Goal: Task Accomplishment & Management: Use online tool/utility

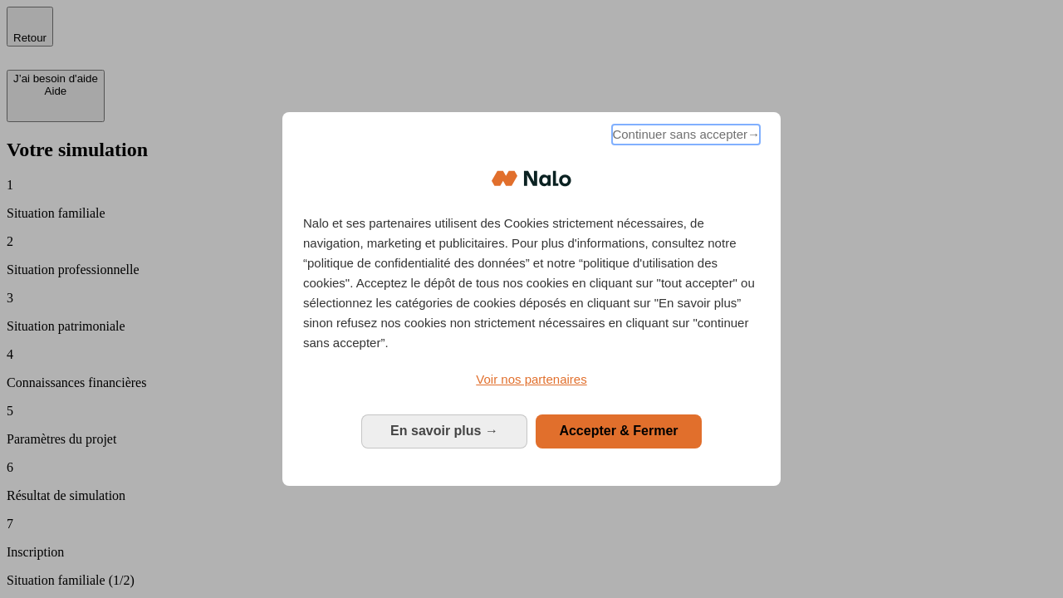
click at [684, 137] on span "Continuer sans accepter →" at bounding box center [686, 135] width 148 height 20
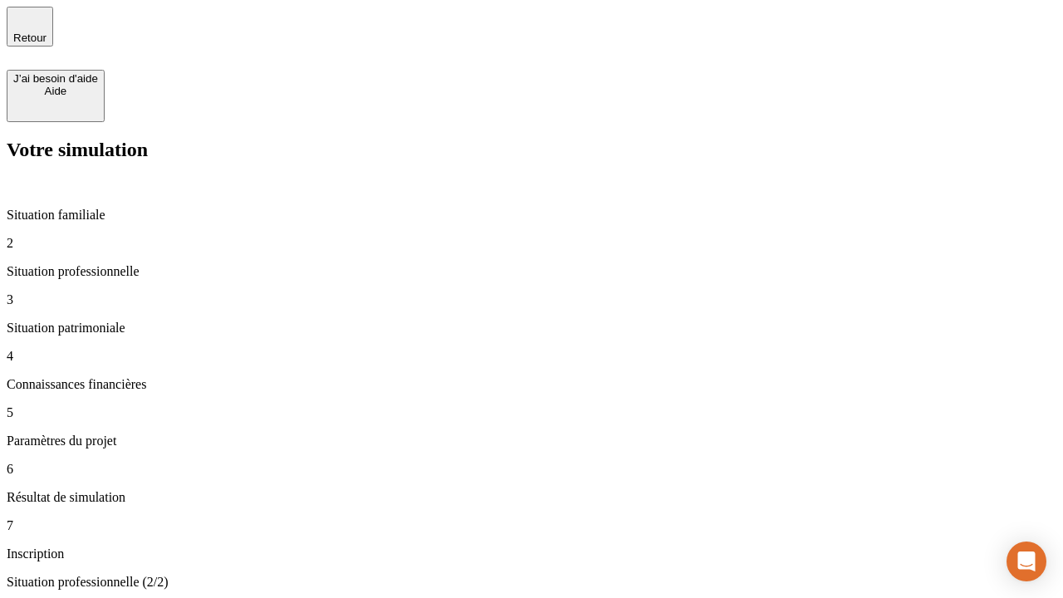
type input "30 000"
type input "40 000"
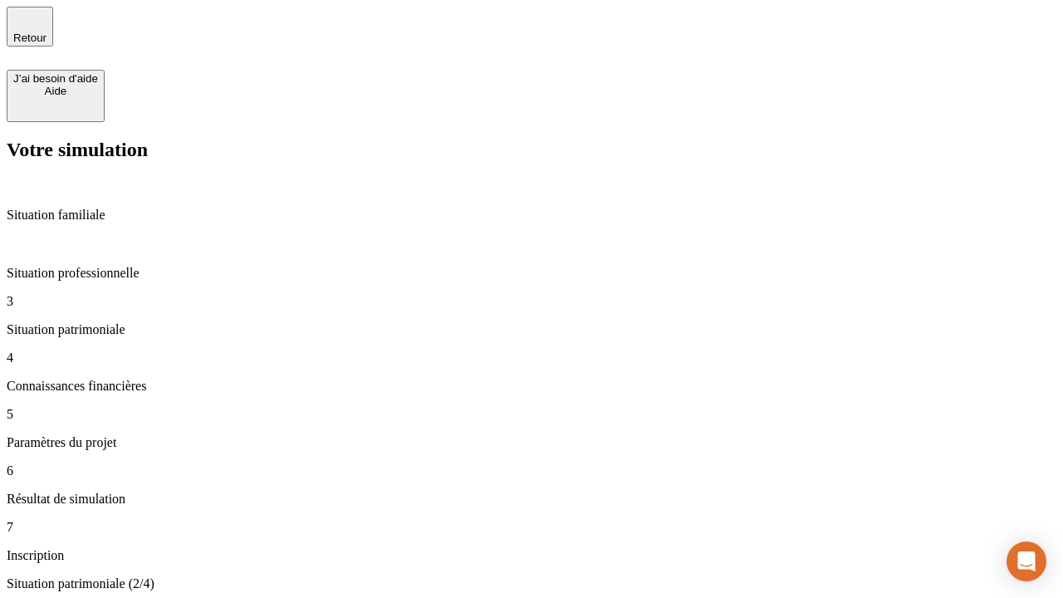
type input "1 100"
type input "20"
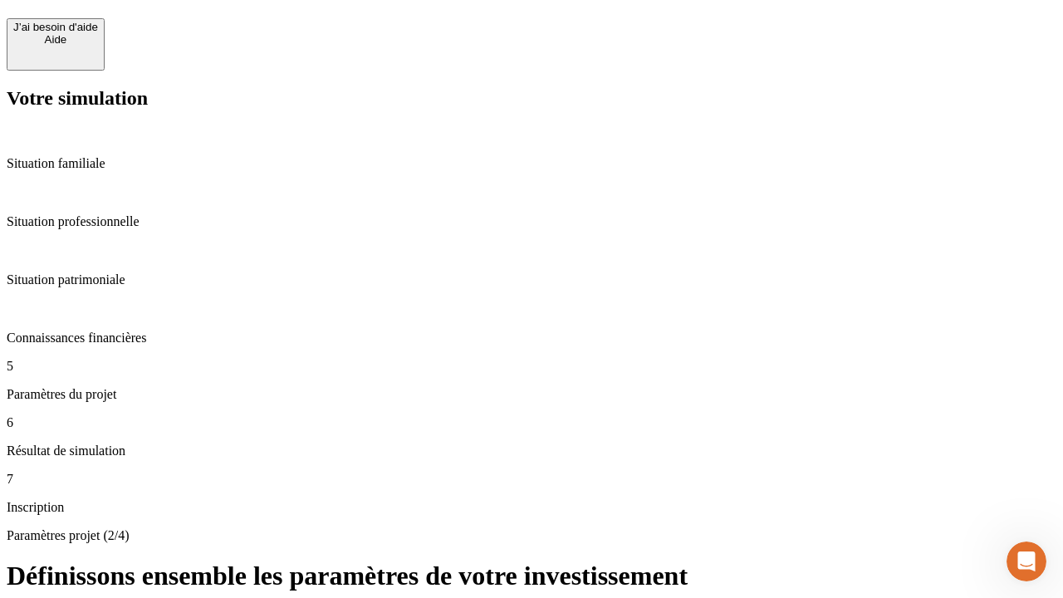
scroll to position [17, 0]
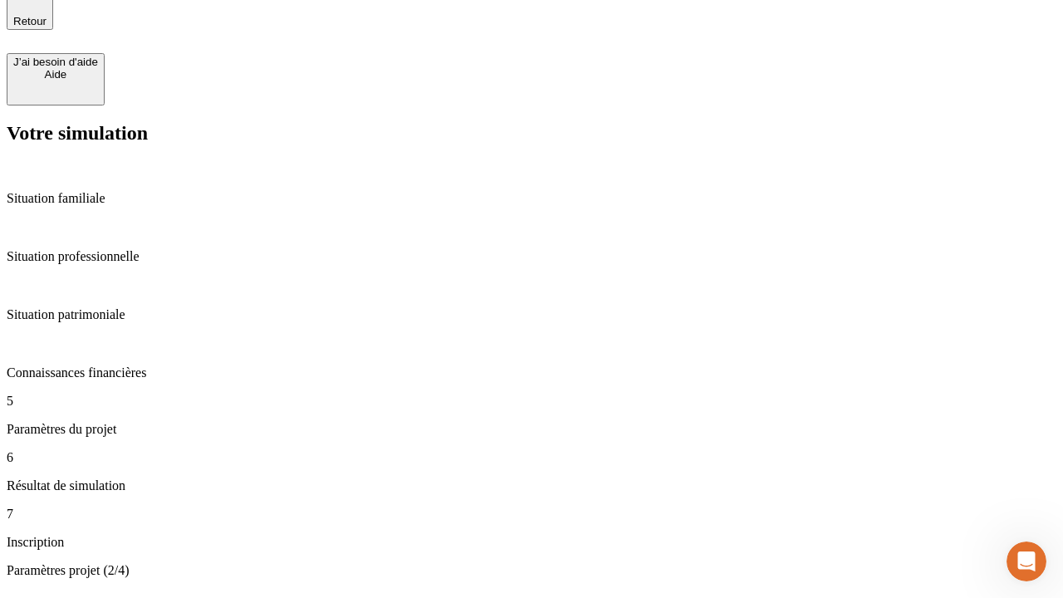
type input "40"
type input "50 000"
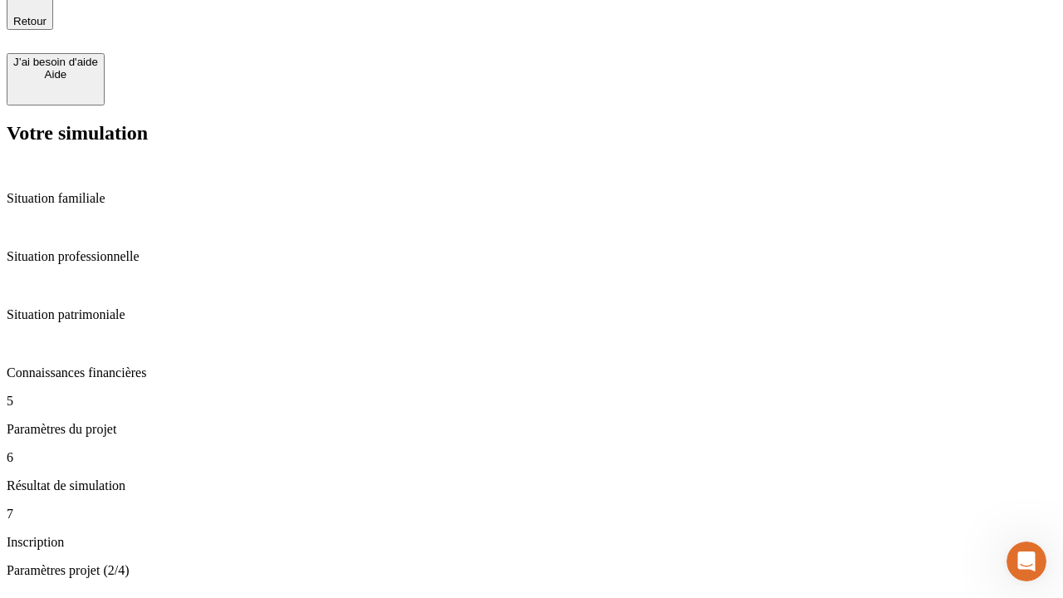
type input "640"
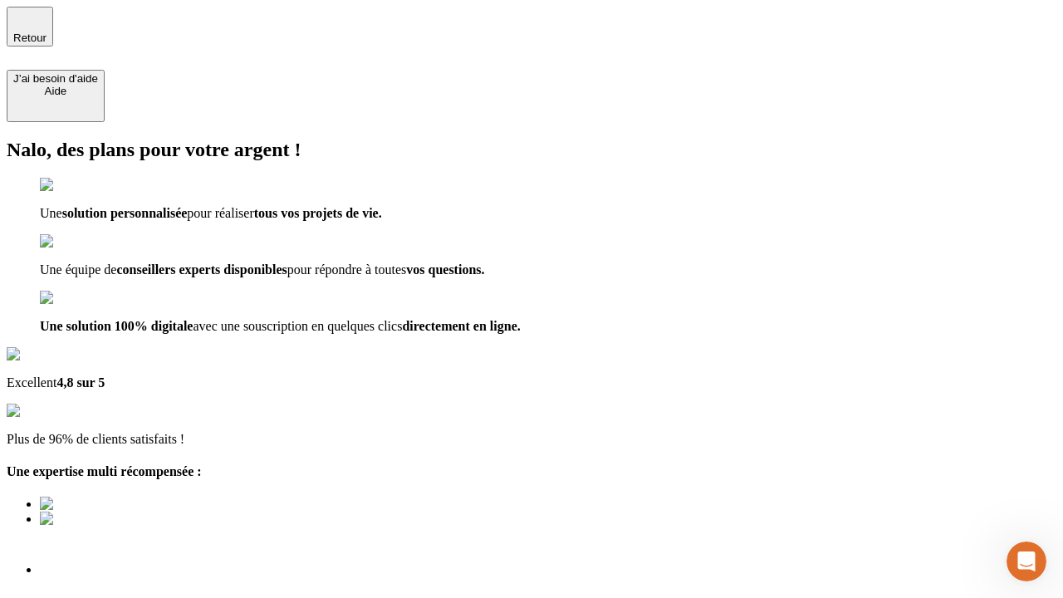
scroll to position [12, 0]
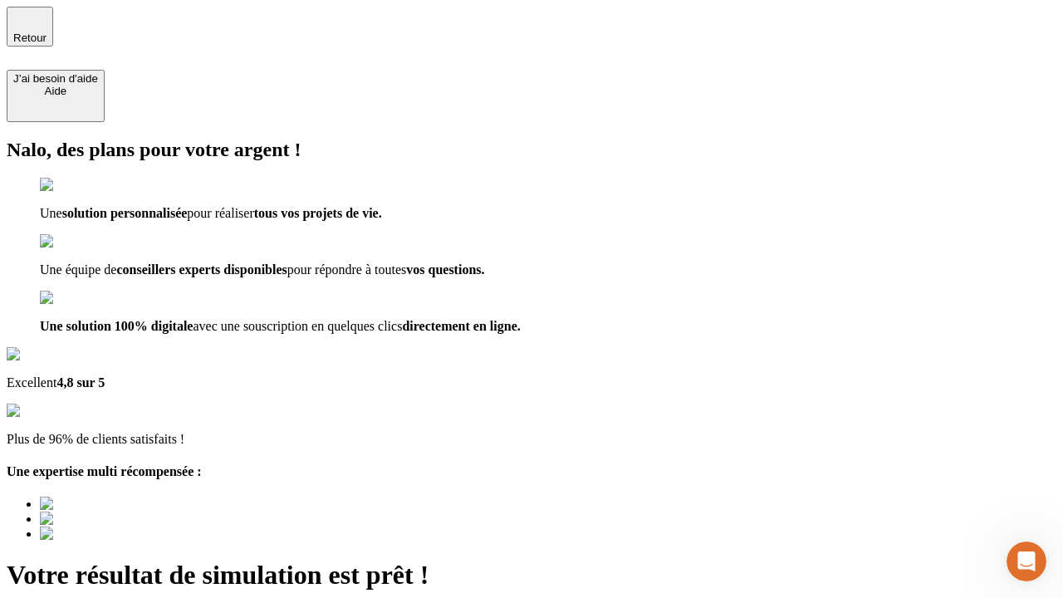
type input "[EMAIL_ADDRESS][DOMAIN_NAME]"
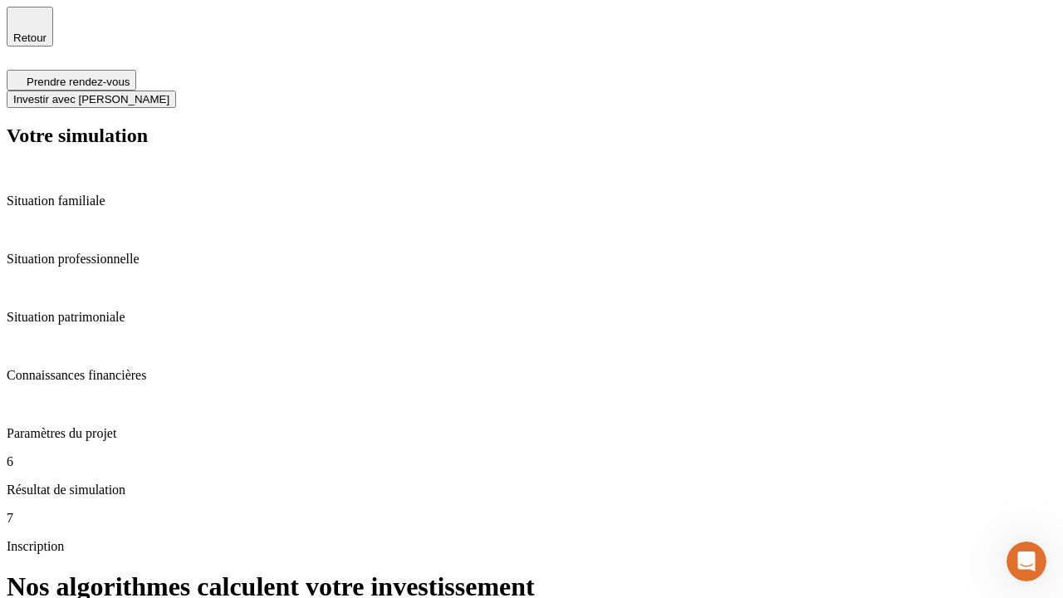
scroll to position [7, 0]
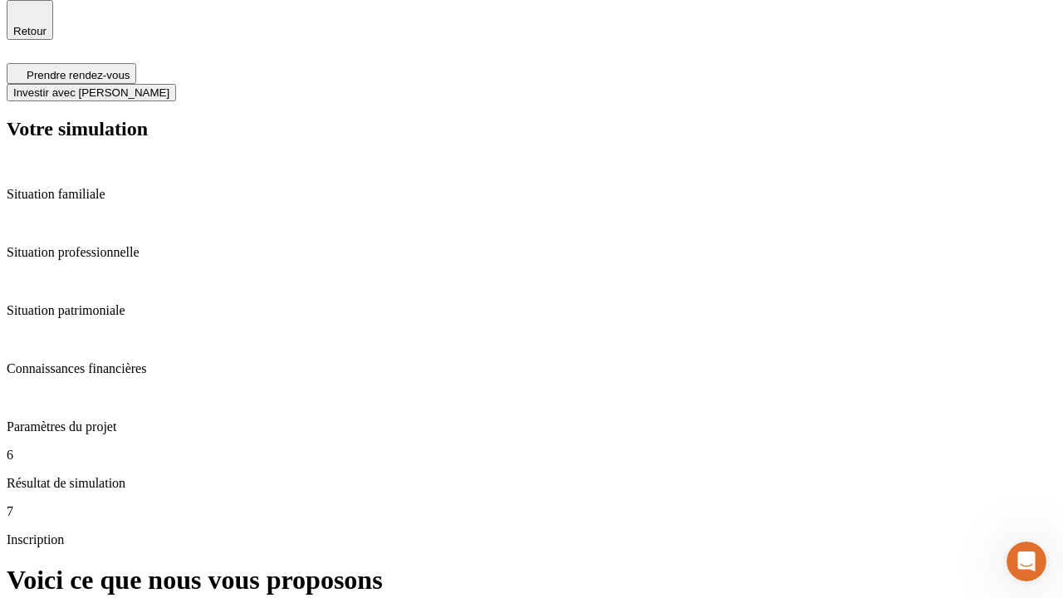
click at [169, 86] on span "Investir avec [PERSON_NAME]" at bounding box center [91, 92] width 156 height 12
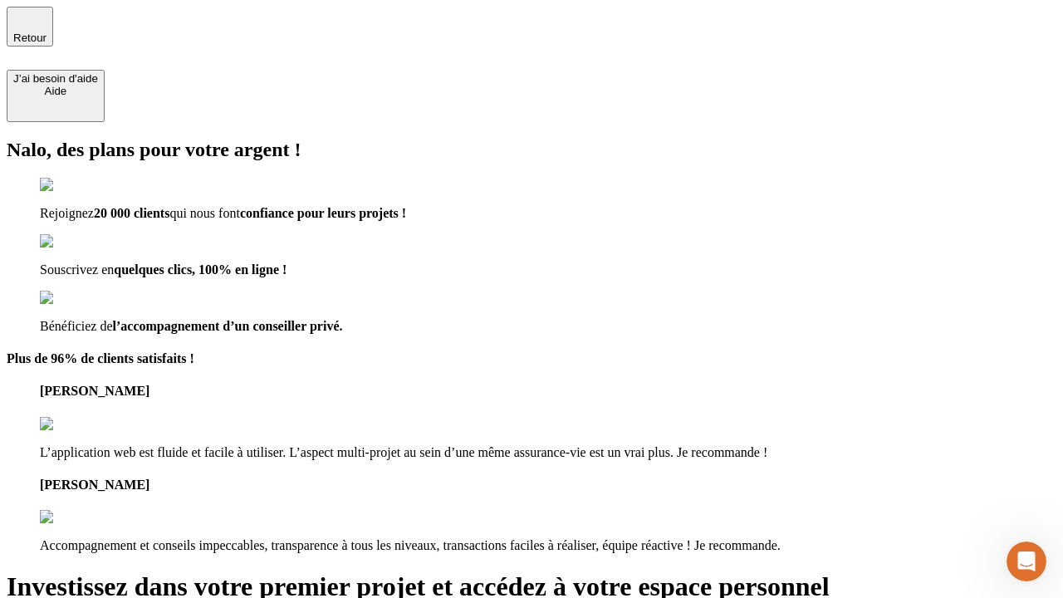
type input "[PERSON_NAME][EMAIL_ADDRESS][DOMAIN_NAME]"
